Goal: Transaction & Acquisition: Download file/media

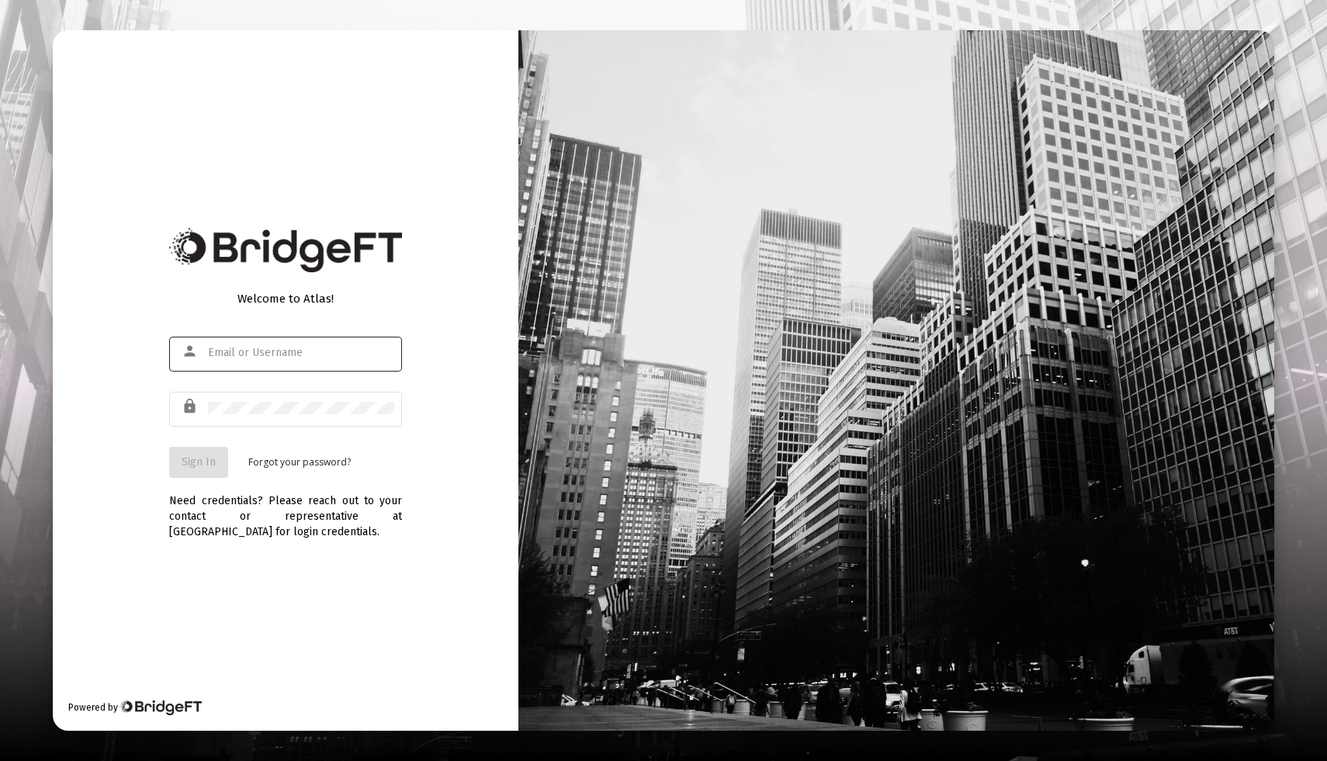
type input "[EMAIL_ADDRESS][DOMAIN_NAME]"
click at [195, 469] on button "Sign In" at bounding box center [198, 462] width 59 height 31
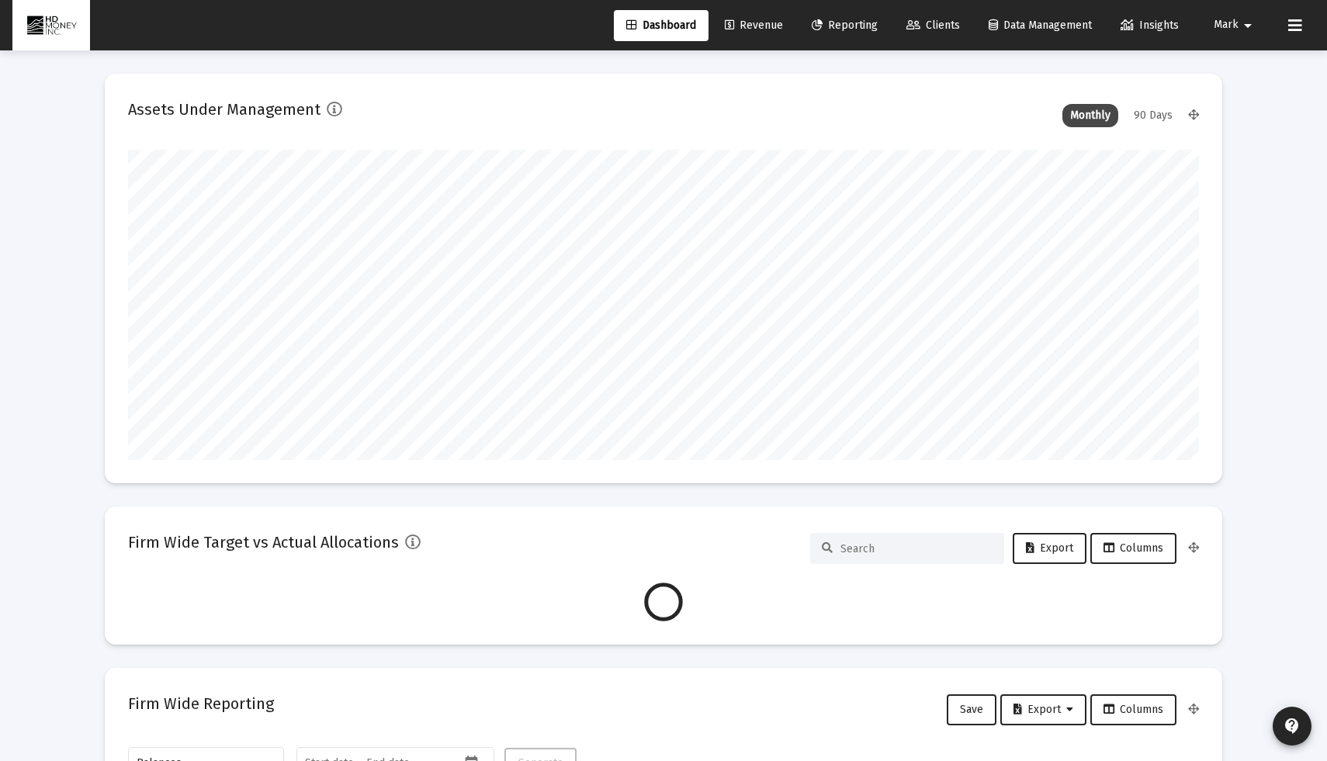
scroll to position [310, 1071]
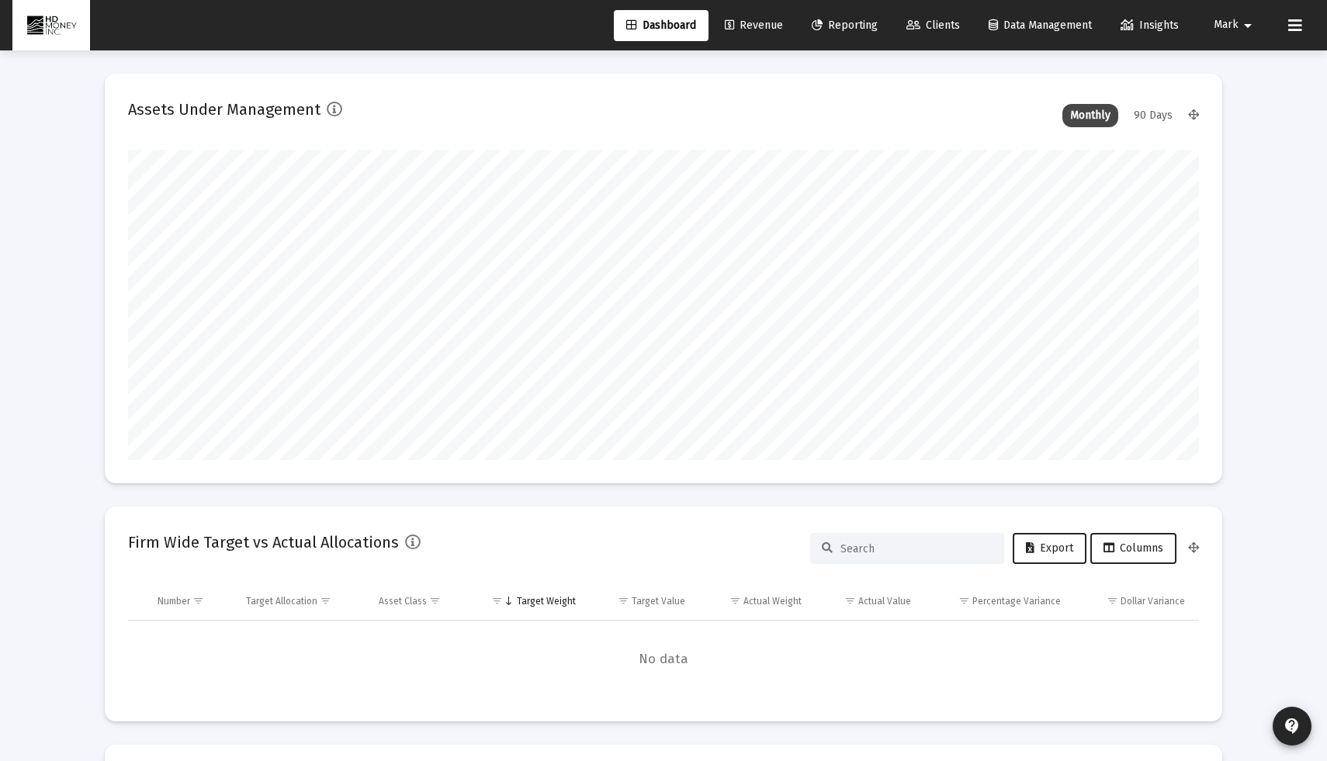
click at [821, 29] on span "Reporting" at bounding box center [845, 25] width 66 height 13
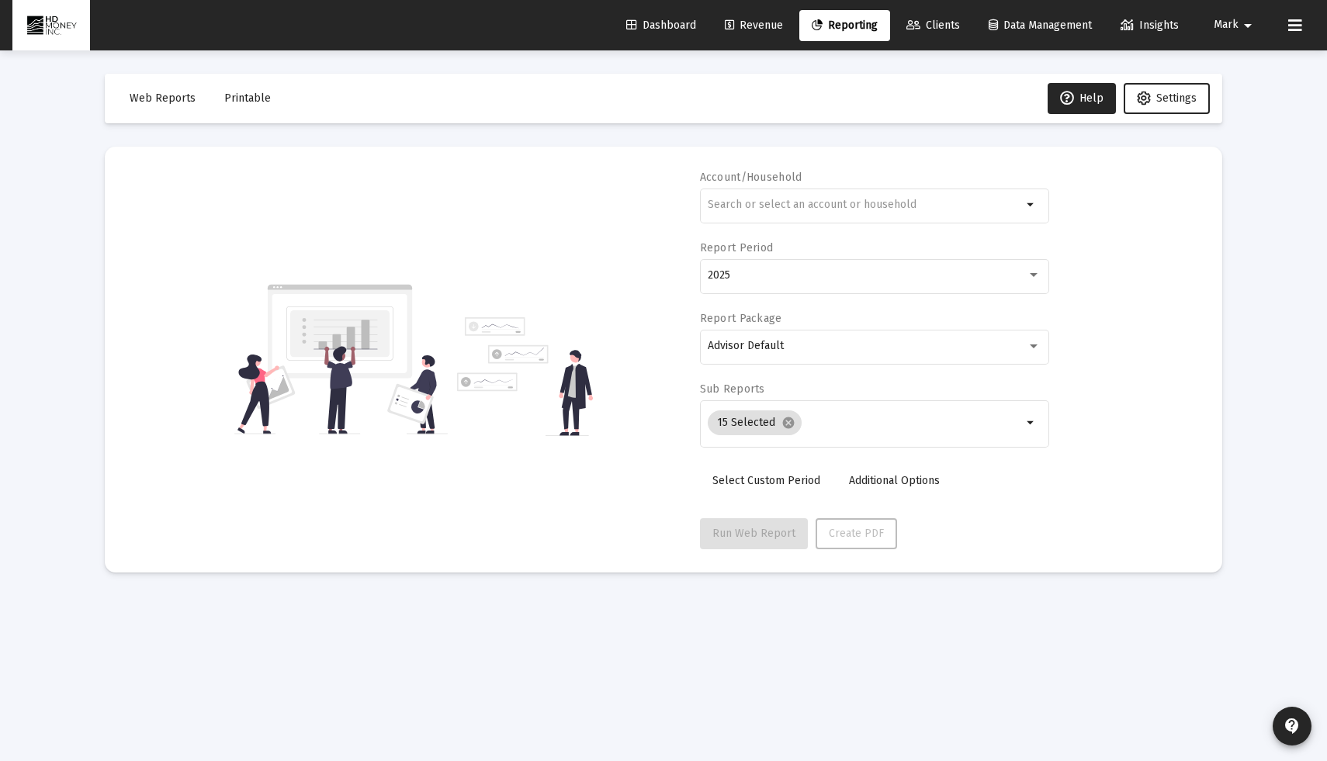
click at [750, 223] on div "arrow_drop_down" at bounding box center [874, 214] width 349 height 50
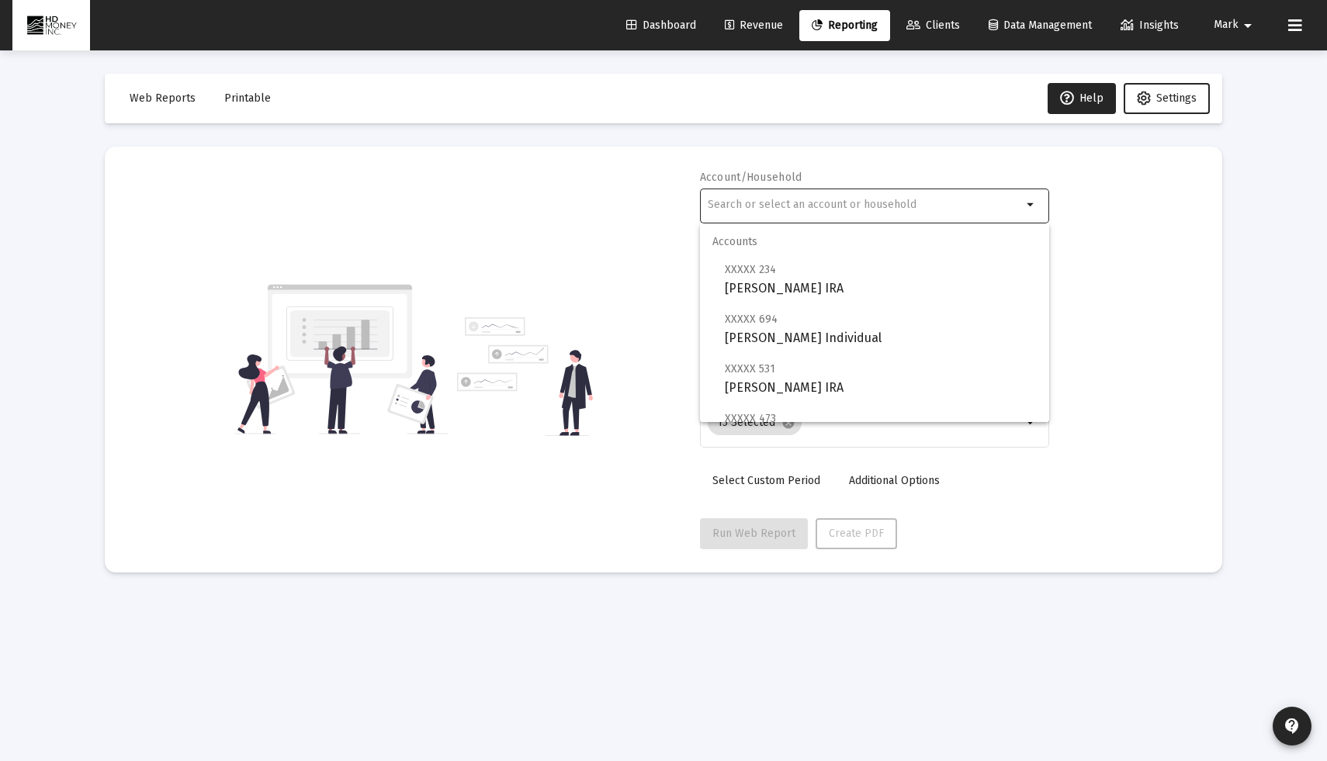
click at [755, 200] on input "text" at bounding box center [865, 205] width 314 height 12
type input "m"
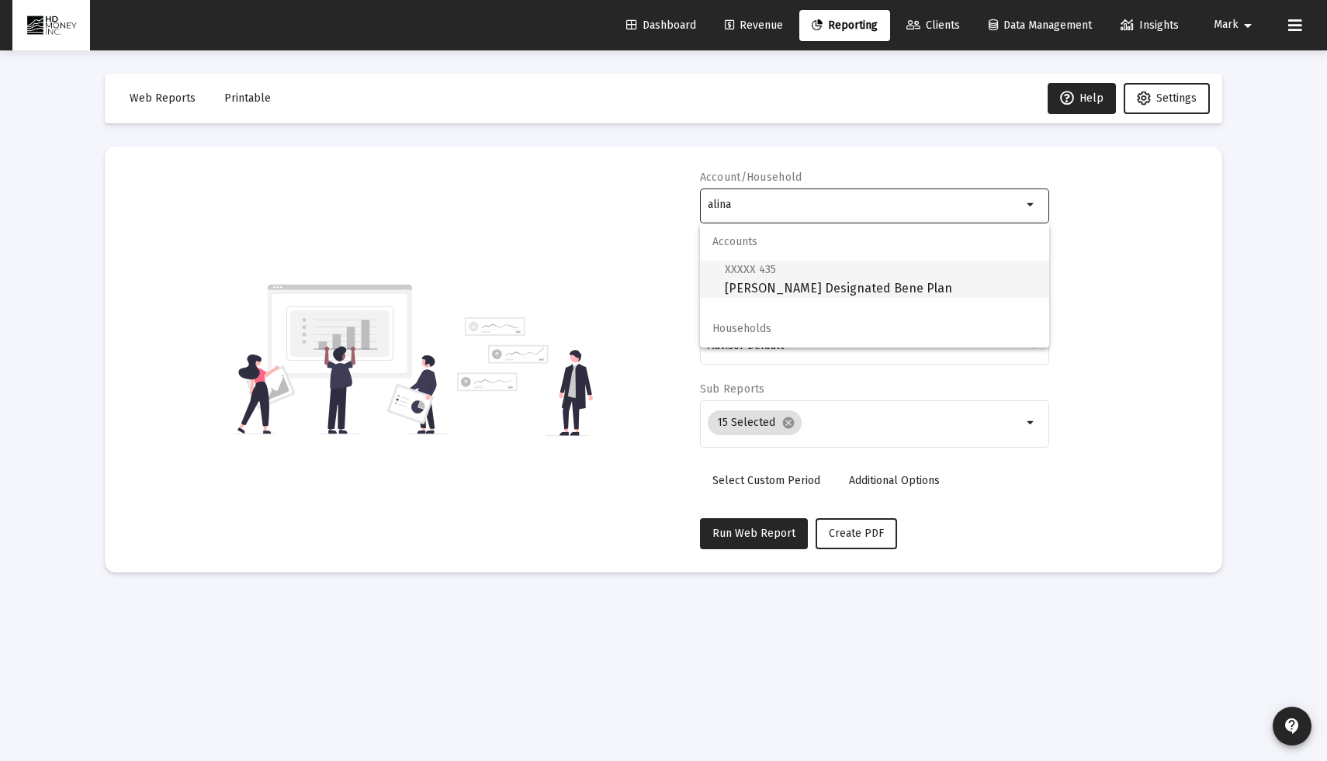
click at [822, 293] on span "XXXXX 435 Alina Michalowski Designated Bene Plan" at bounding box center [881, 279] width 312 height 38
type input "Alina Michalowski Designated Bene Plan"
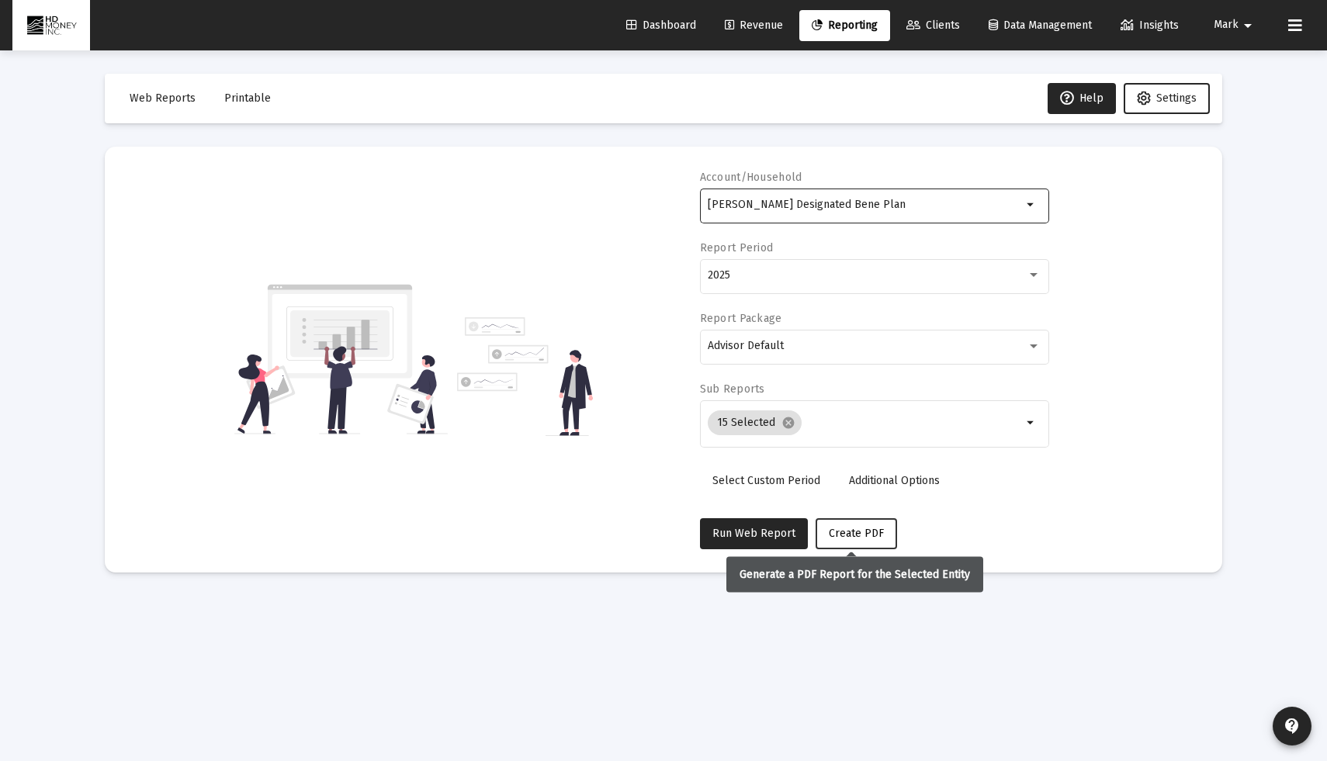
click at [848, 529] on span "Create PDF" at bounding box center [856, 533] width 55 height 13
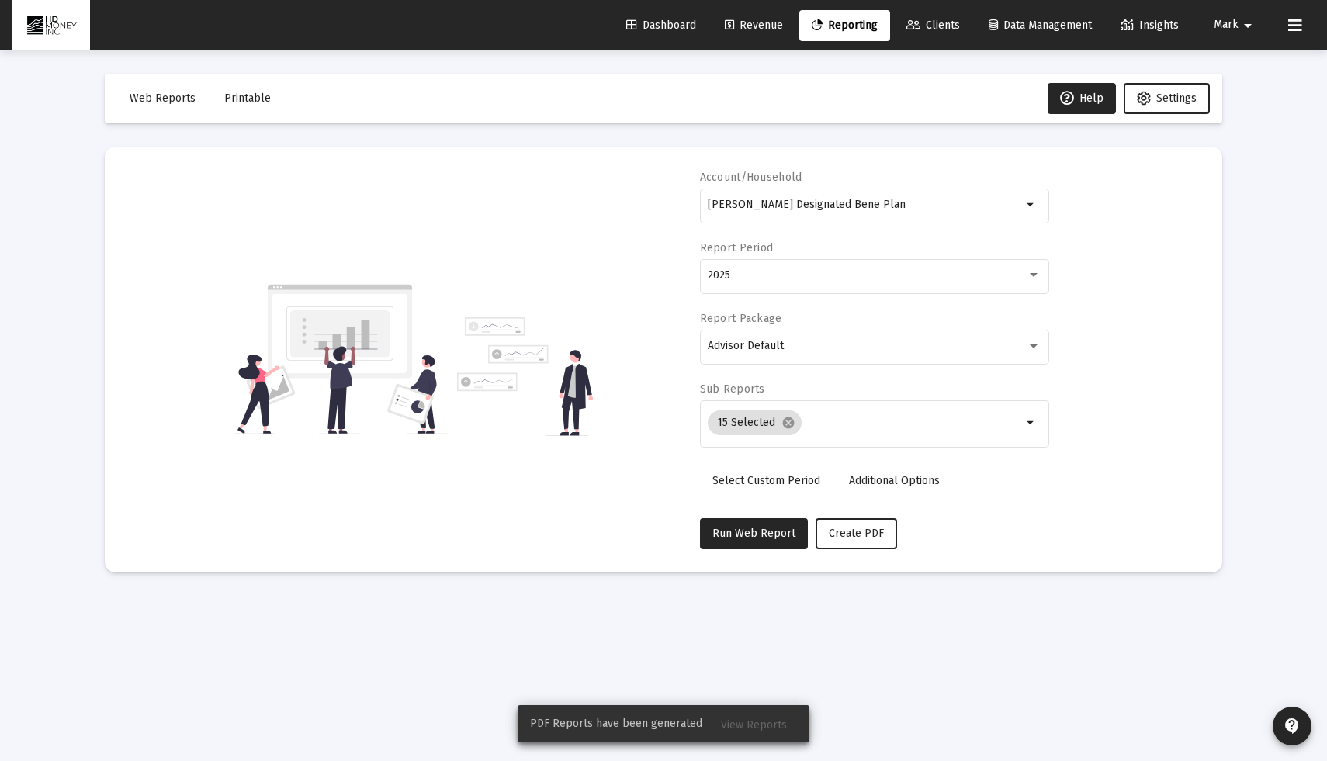
click at [250, 95] on span "Printable" at bounding box center [247, 98] width 47 height 13
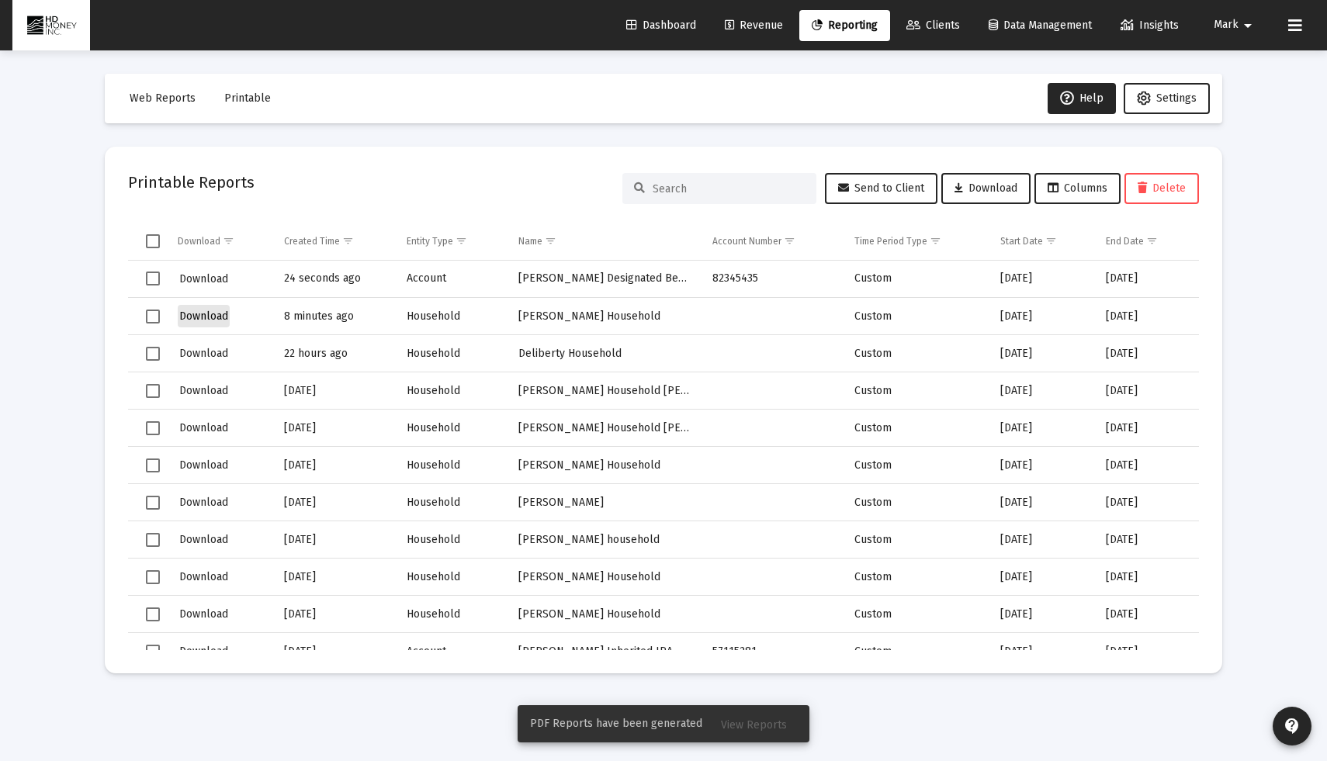
click at [199, 313] on span "Download" at bounding box center [203, 316] width 49 height 13
